Goal: Find specific page/section: Find specific page/section

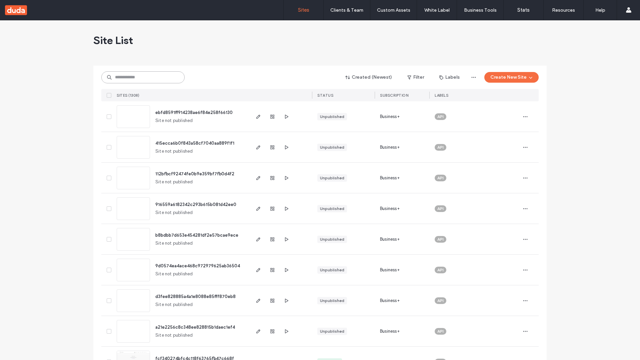
click at [143, 77] on input at bounding box center [142, 77] width 83 height 12
type input "**********"
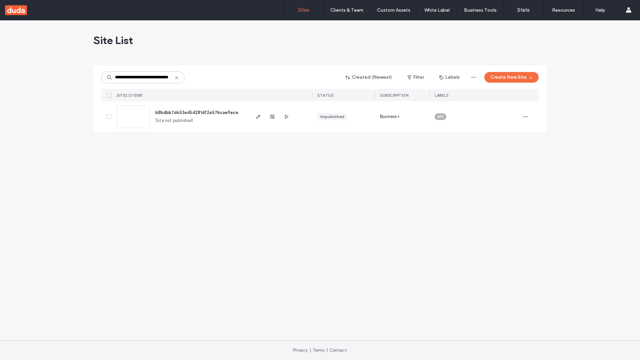
click at [197, 112] on span "b8bdbb7d653e454281df2e57bcae9ece" at bounding box center [196, 112] width 83 height 5
